Goal: Check status: Check status

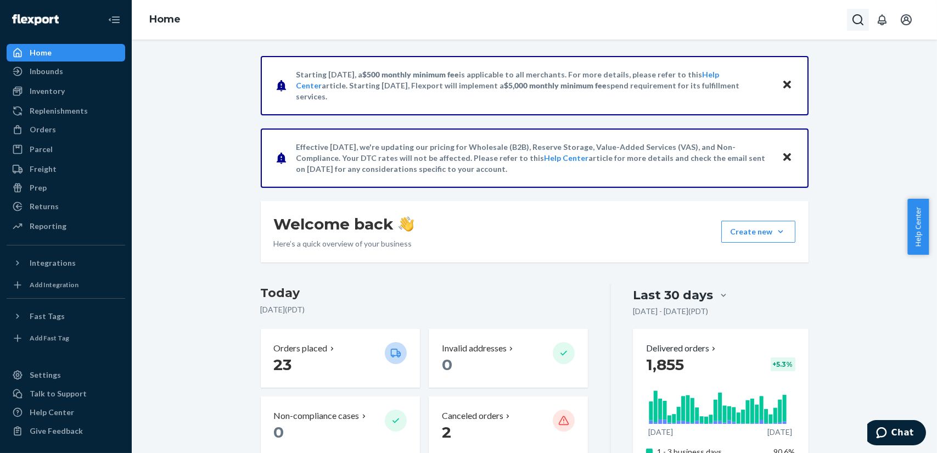
click at [856, 21] on icon "Open Search Box" at bounding box center [858, 19] width 13 height 13
click at [783, 19] on input "Search Input" at bounding box center [777, 19] width 135 height 11
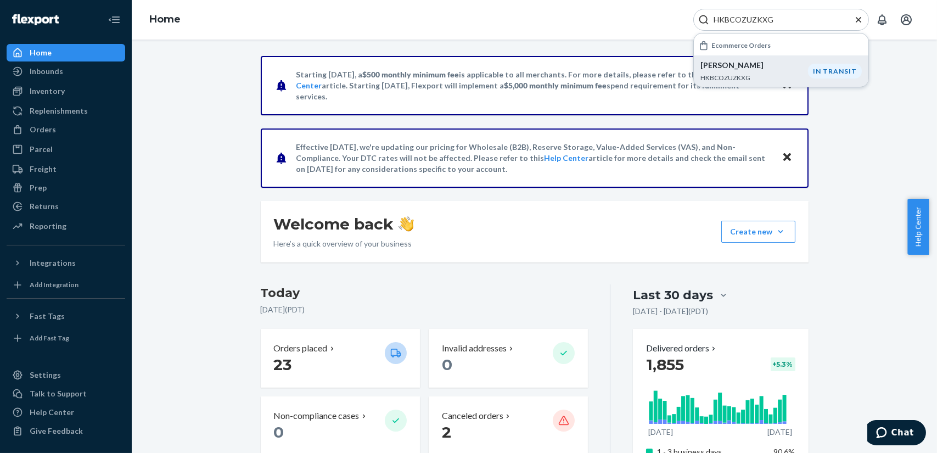
type input "HKBCOZUZKXG"
click at [758, 66] on p "[PERSON_NAME]" at bounding box center [755, 65] width 108 height 11
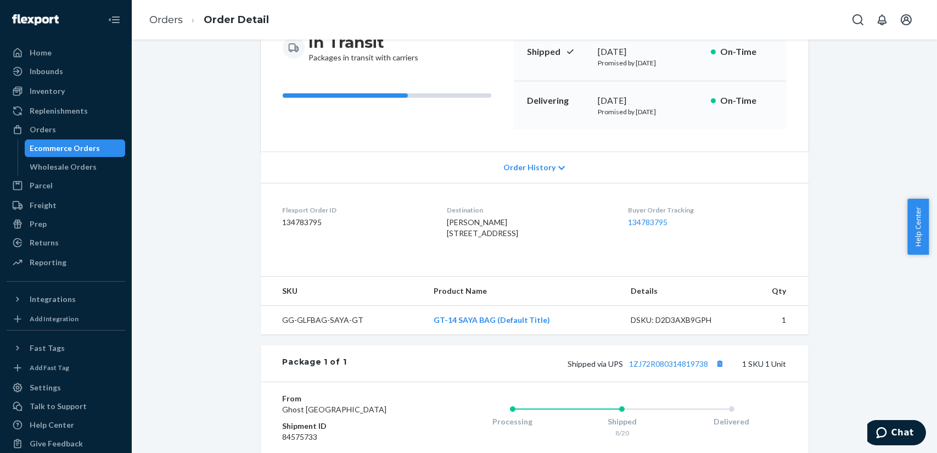
scroll to position [275, 0]
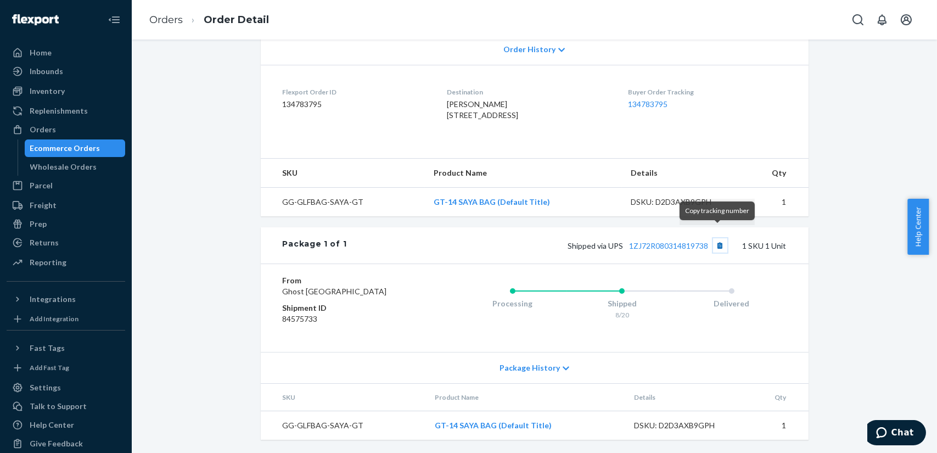
click at [714, 238] on button "Copy tracking number" at bounding box center [720, 245] width 14 height 14
